Goal: Task Accomplishment & Management: Use online tool/utility

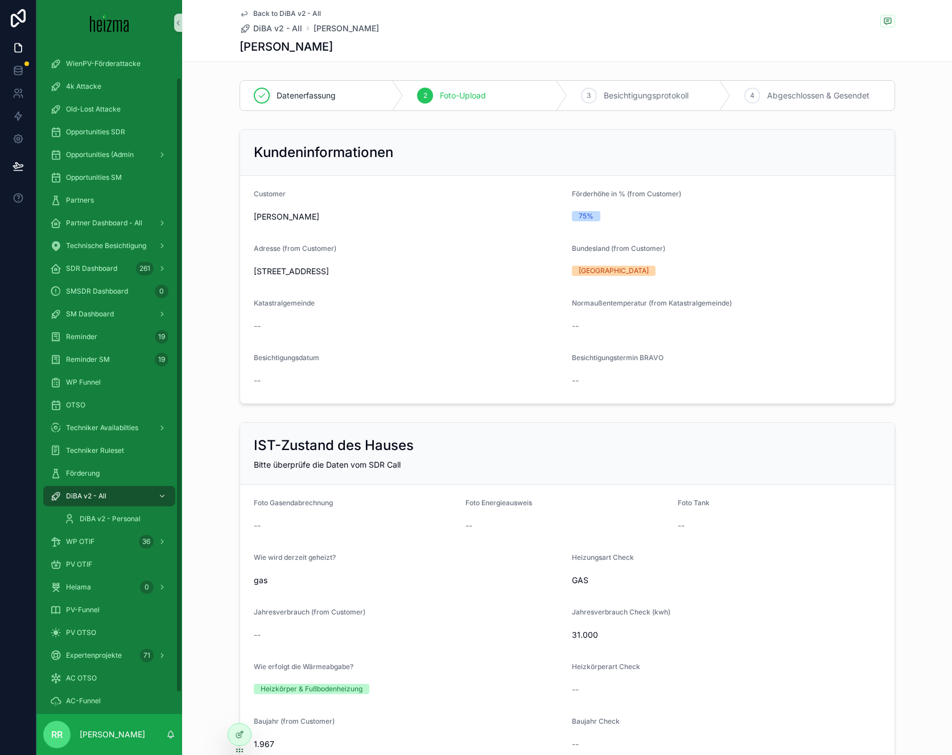
scroll to position [1140, 0]
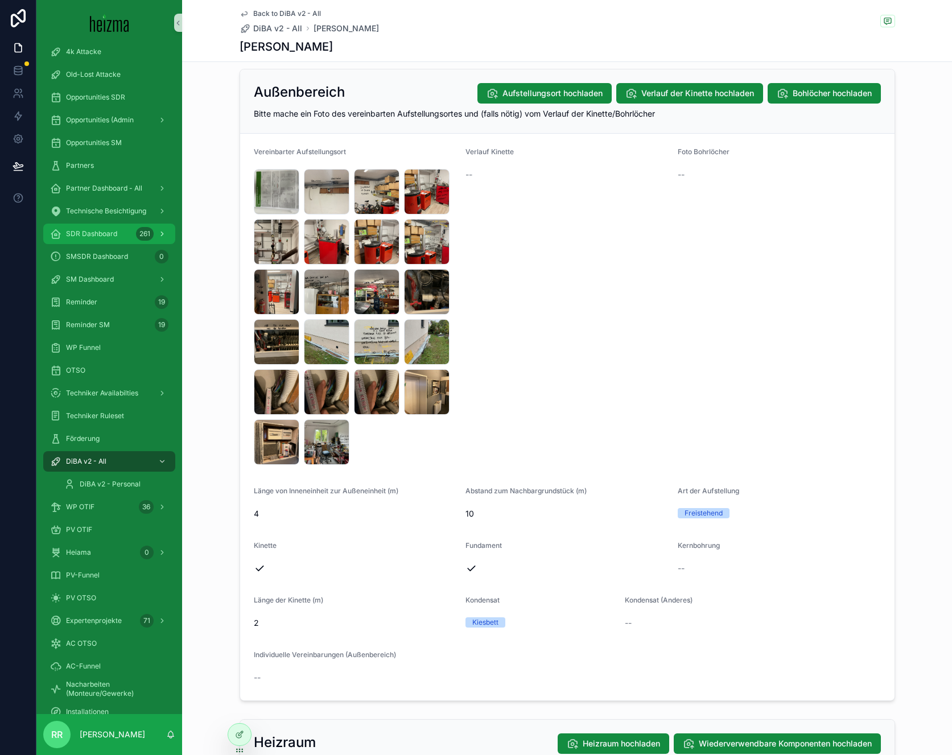
click at [113, 235] on span "SDR Dashboard" at bounding box center [91, 233] width 51 height 9
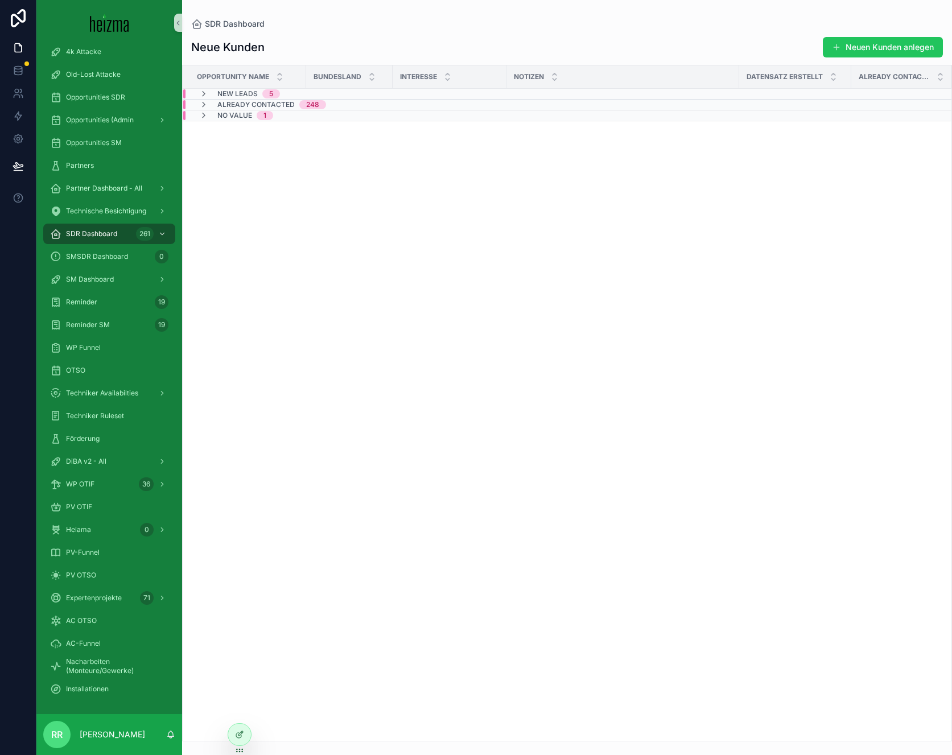
click at [285, 107] on span "Already Contacted" at bounding box center [255, 104] width 77 height 9
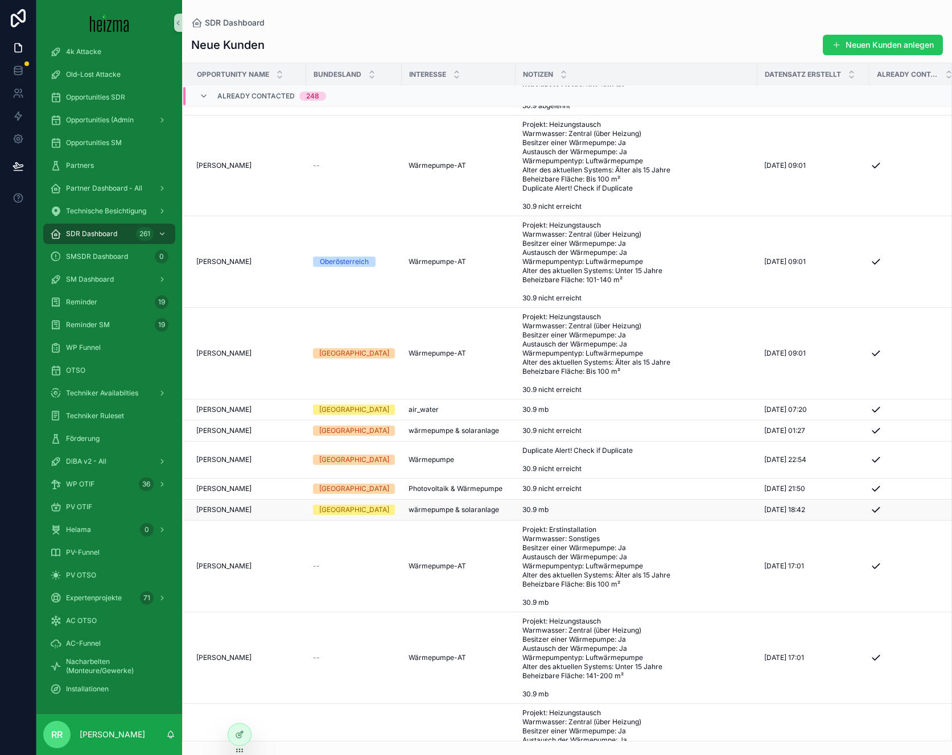
scroll to position [985, 0]
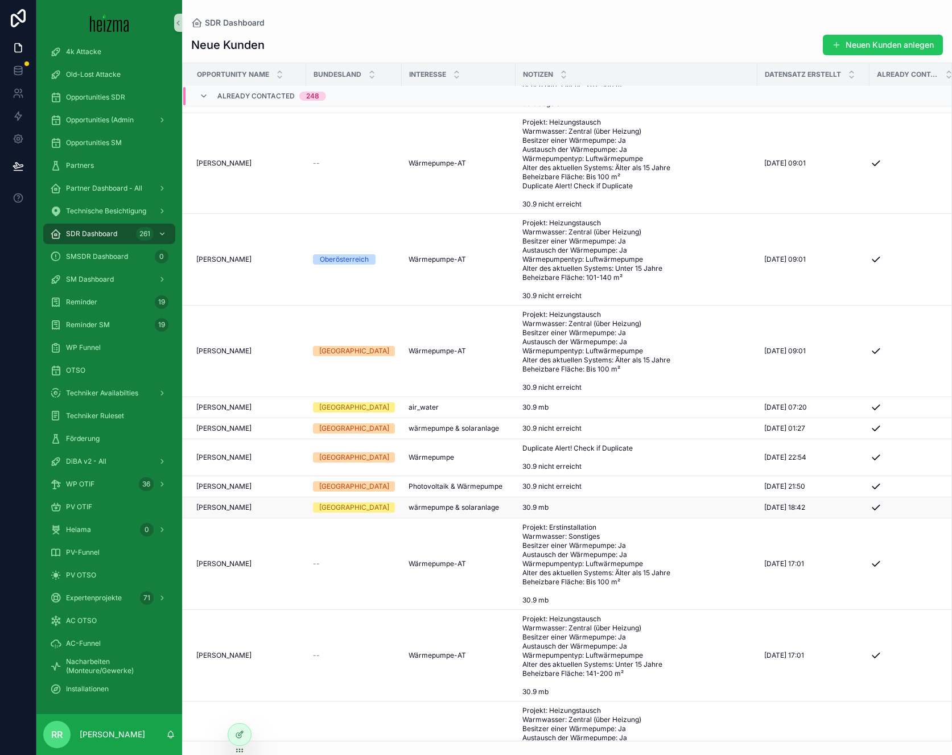
click at [227, 508] on span "[PERSON_NAME]" at bounding box center [223, 507] width 55 height 9
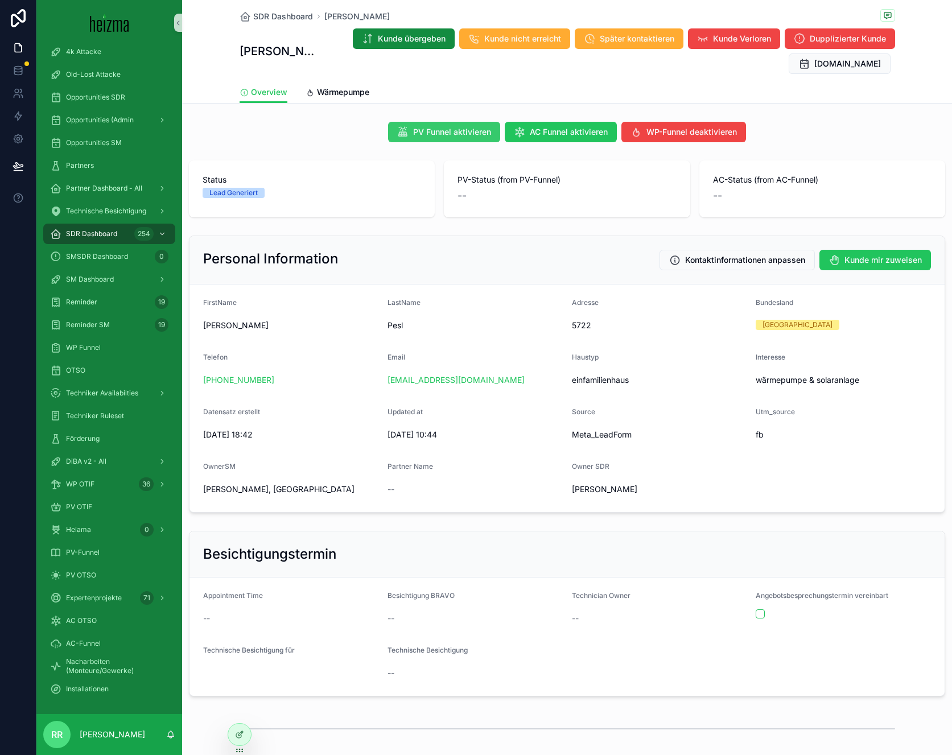
click at [457, 133] on span "PV Funnel aktivieren" at bounding box center [452, 131] width 78 height 11
click at [392, 83] on link "PV-Anlage" at bounding box center [413, 93] width 52 height 23
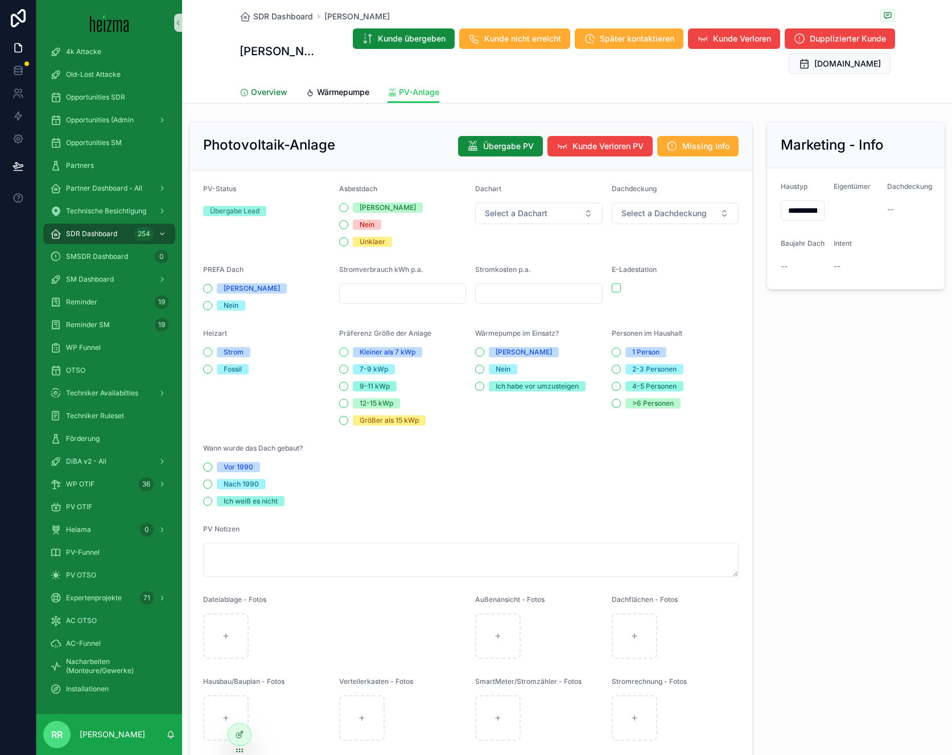
click at [272, 98] on link "Overview" at bounding box center [263, 93] width 48 height 23
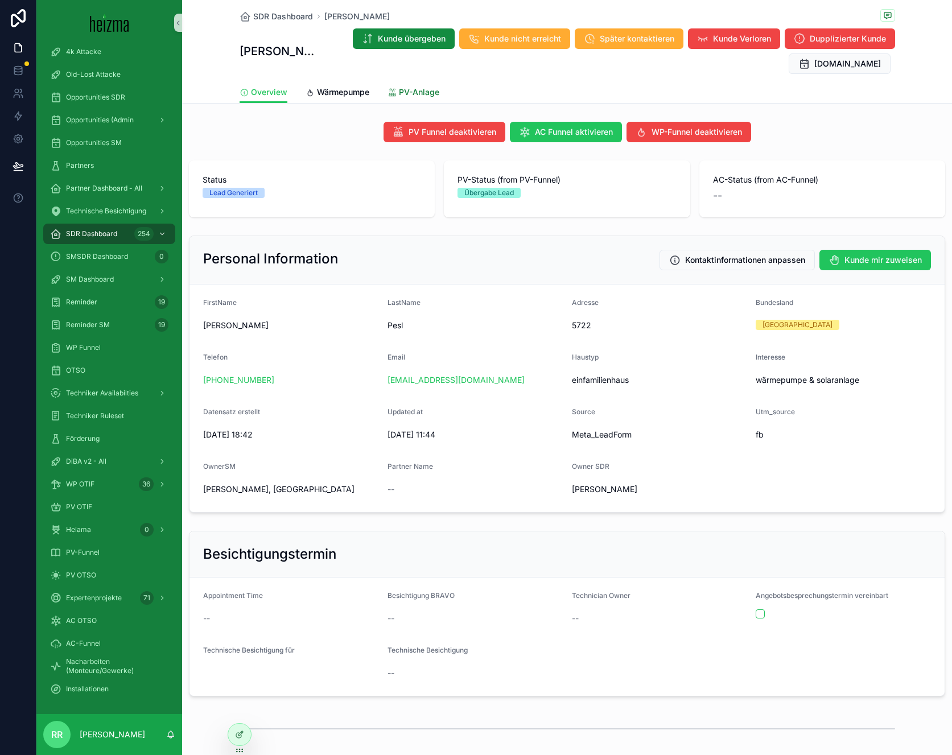
click at [400, 93] on span "PV-Anlage" at bounding box center [419, 91] width 40 height 11
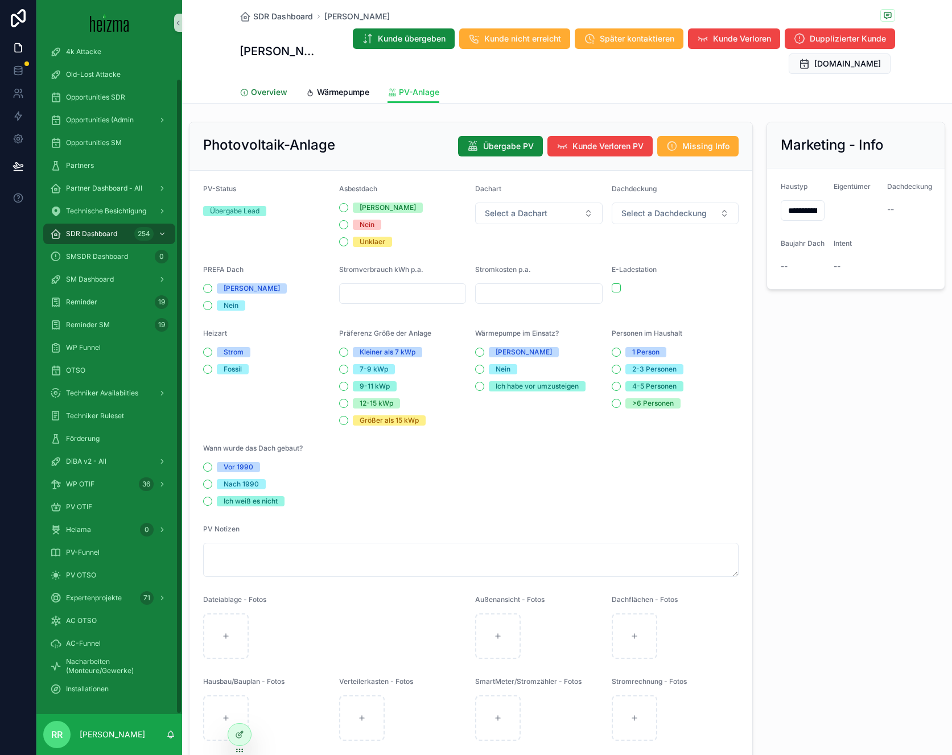
click at [276, 98] on link "Overview" at bounding box center [263, 93] width 48 height 23
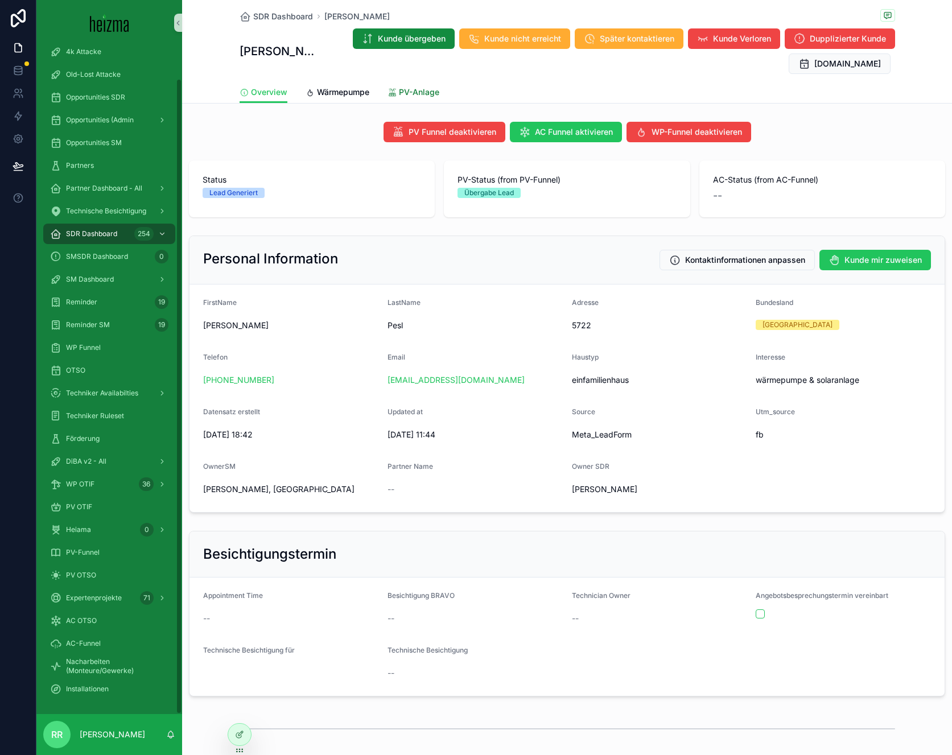
click at [418, 96] on span "PV-Anlage" at bounding box center [419, 91] width 40 height 11
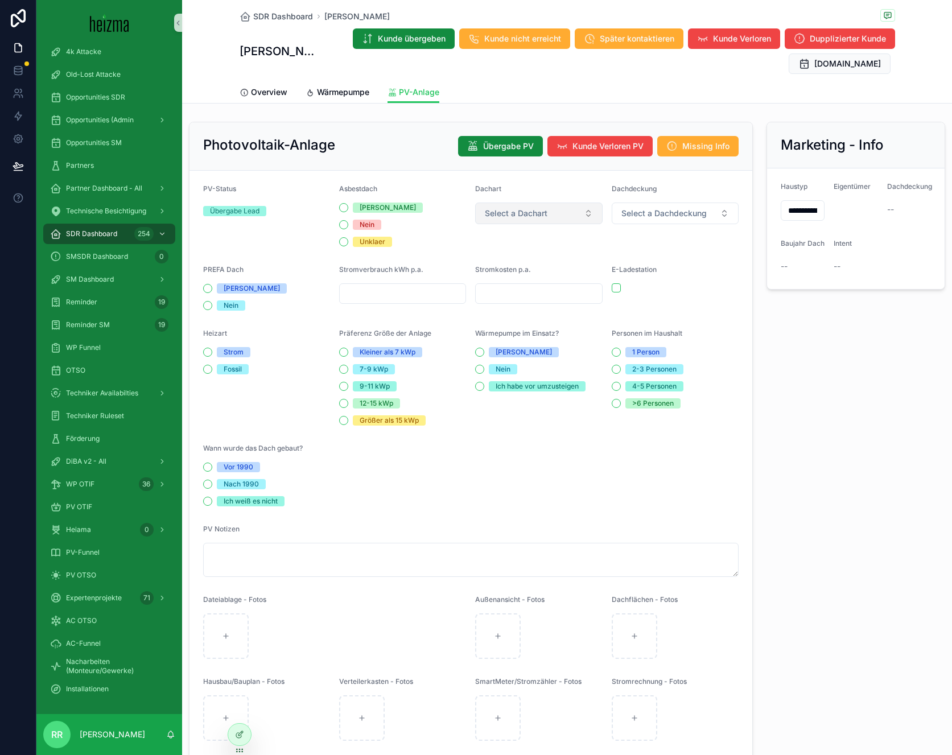
click at [535, 210] on span "Select a Dachart" at bounding box center [516, 213] width 63 height 11
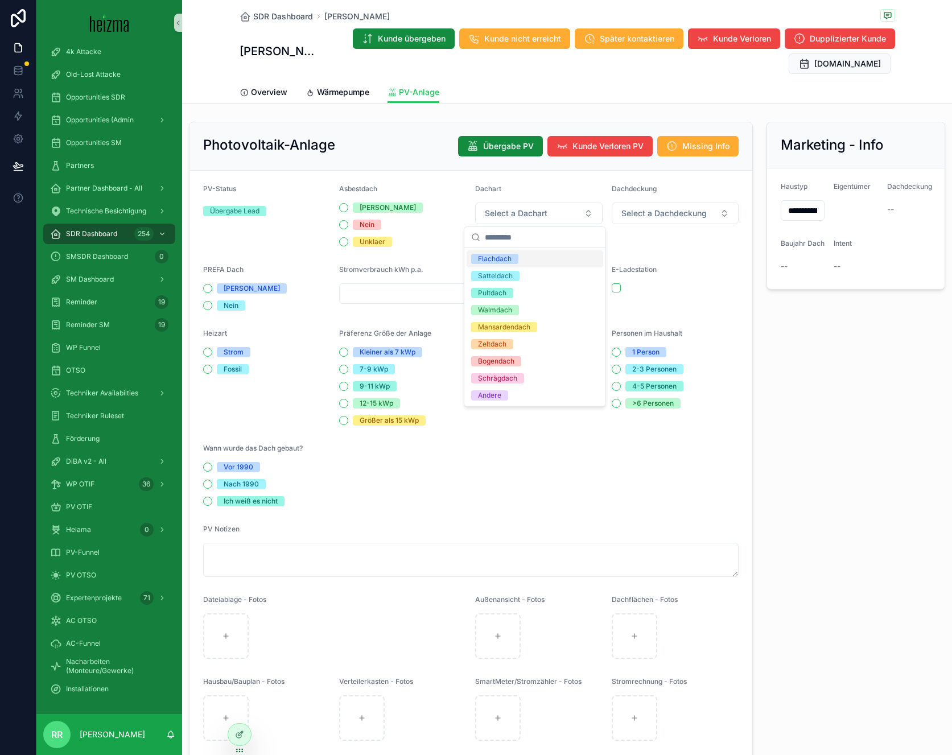
click at [540, 191] on div "Dachart" at bounding box center [538, 191] width 127 height 14
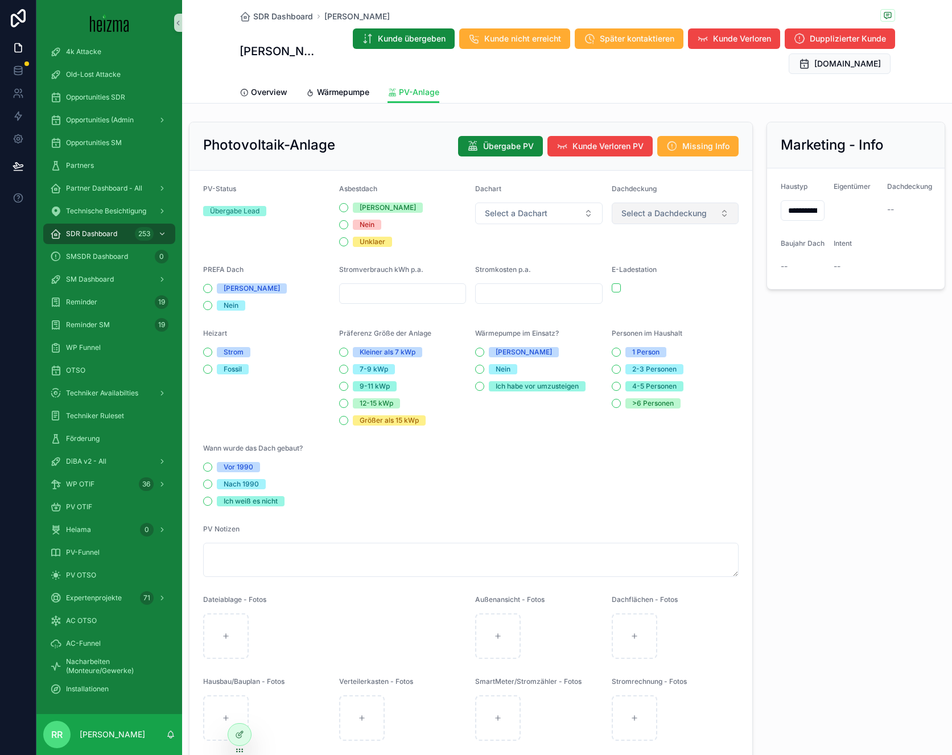
click at [655, 214] on span "Select a Dachdeckung" at bounding box center [663, 213] width 85 height 11
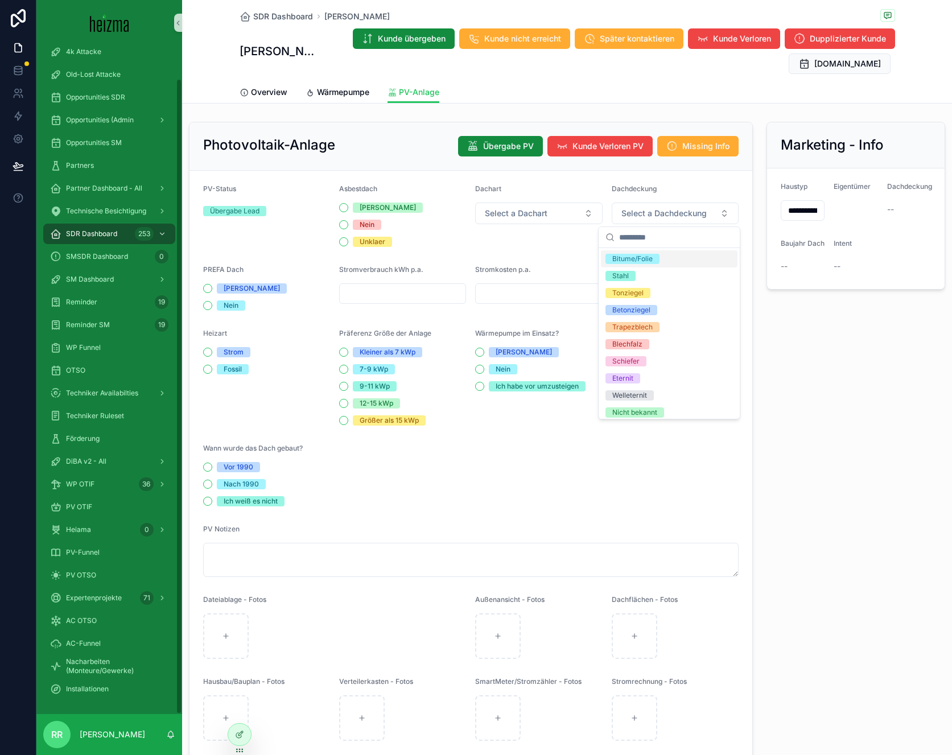
click at [499, 472] on form "PV-Status Übergabe Lead Asbestdach Ja Nein Unklaer Dachart Select a Dachart Dac…" at bounding box center [470, 520] width 562 height 698
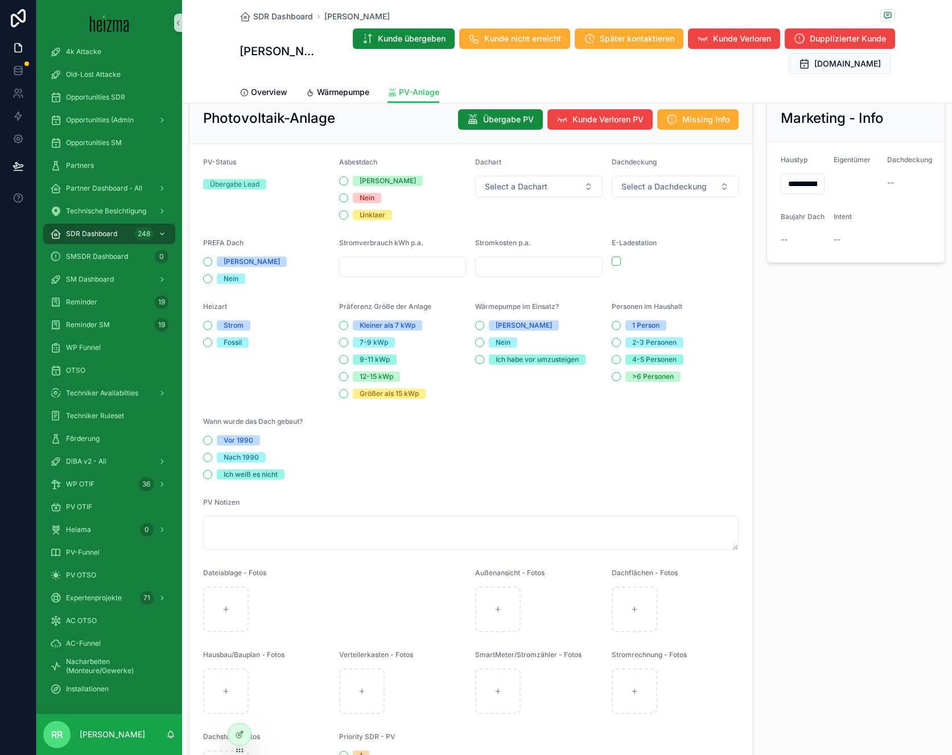
scroll to position [10, 0]
